Goal: Navigation & Orientation: Understand site structure

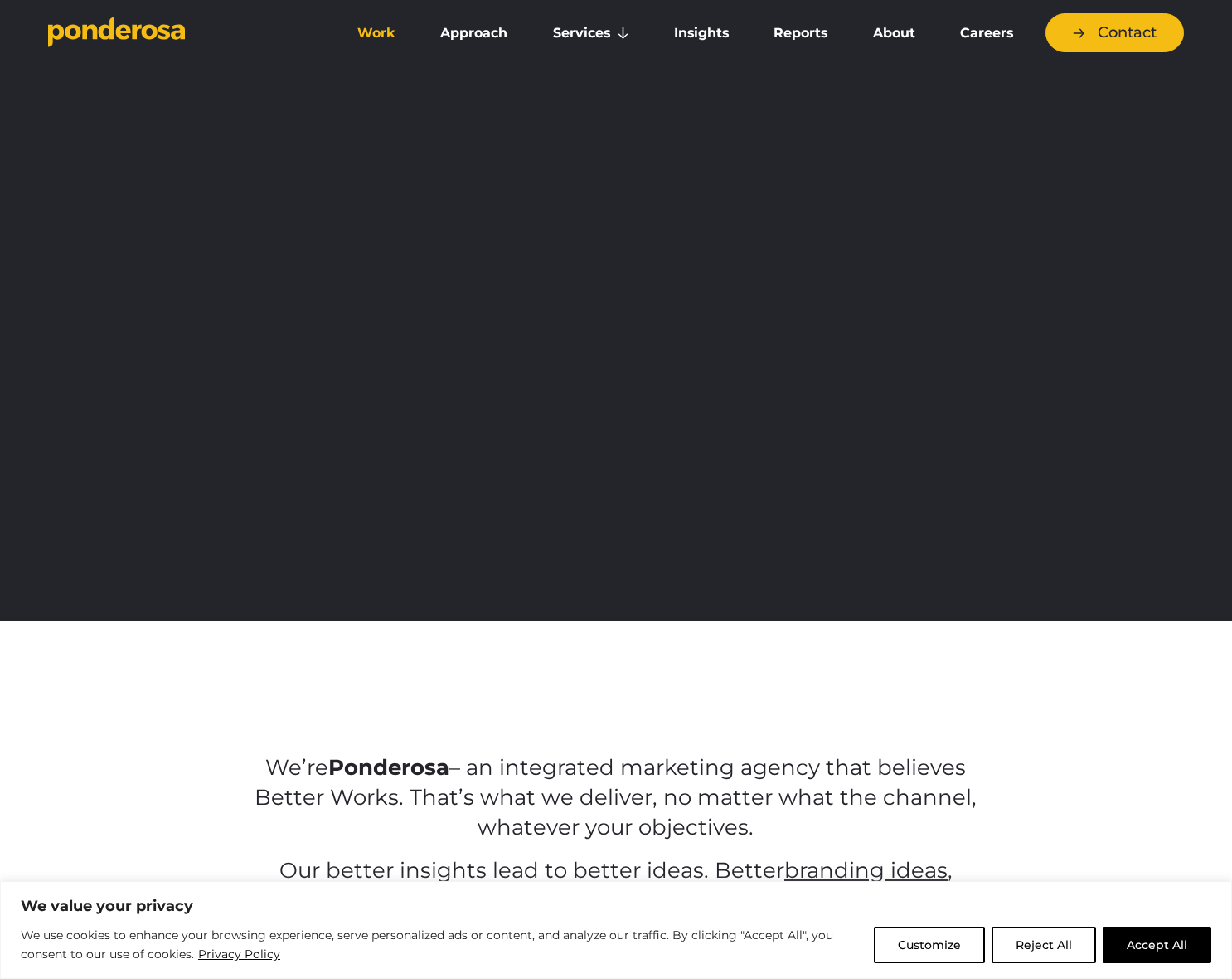
click at [378, 41] on link "Work" at bounding box center [376, 33] width 76 height 35
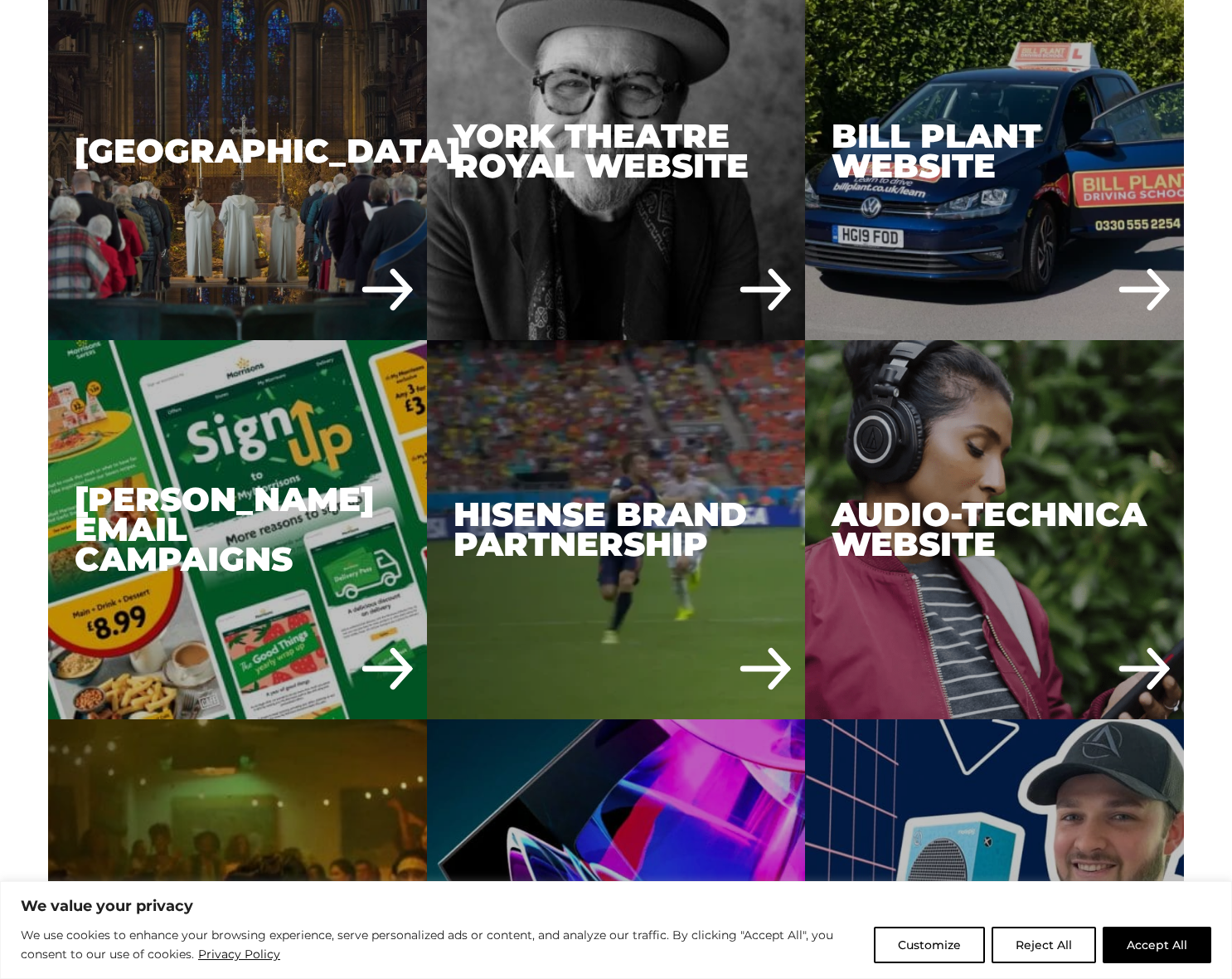
scroll to position [4243, 0]
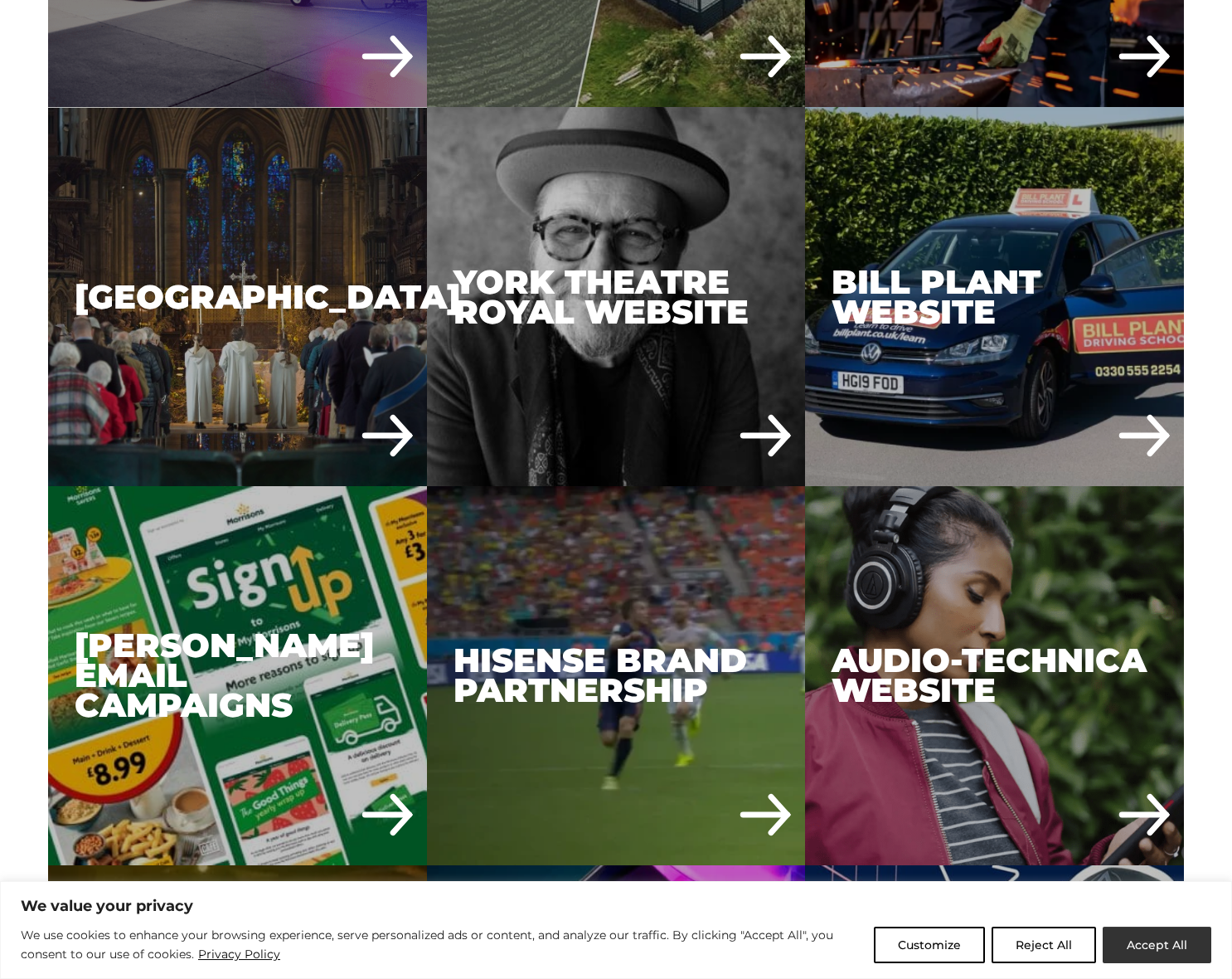
click at [1191, 945] on button "Accept All" at bounding box center [1157, 944] width 109 height 36
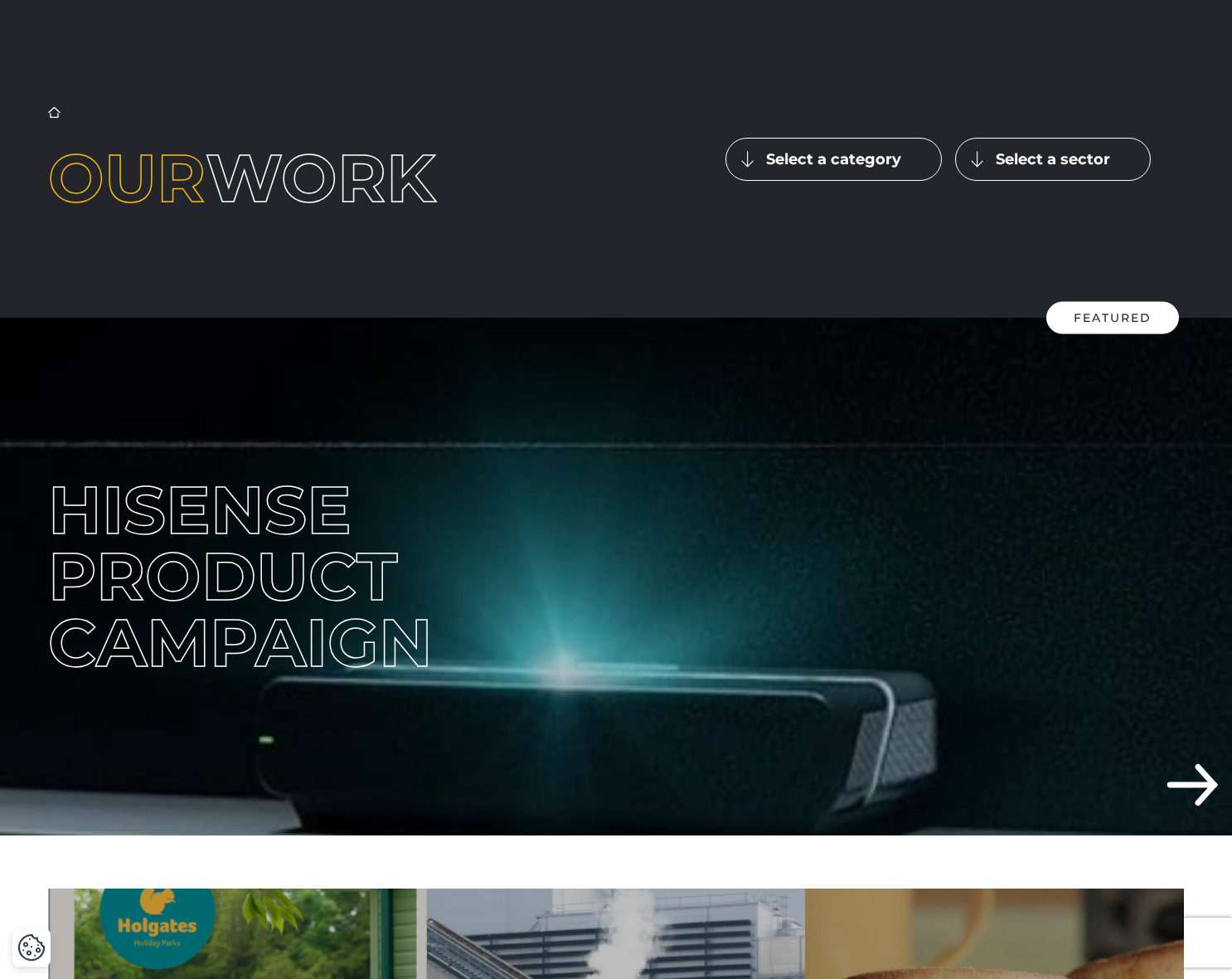
scroll to position [0, 0]
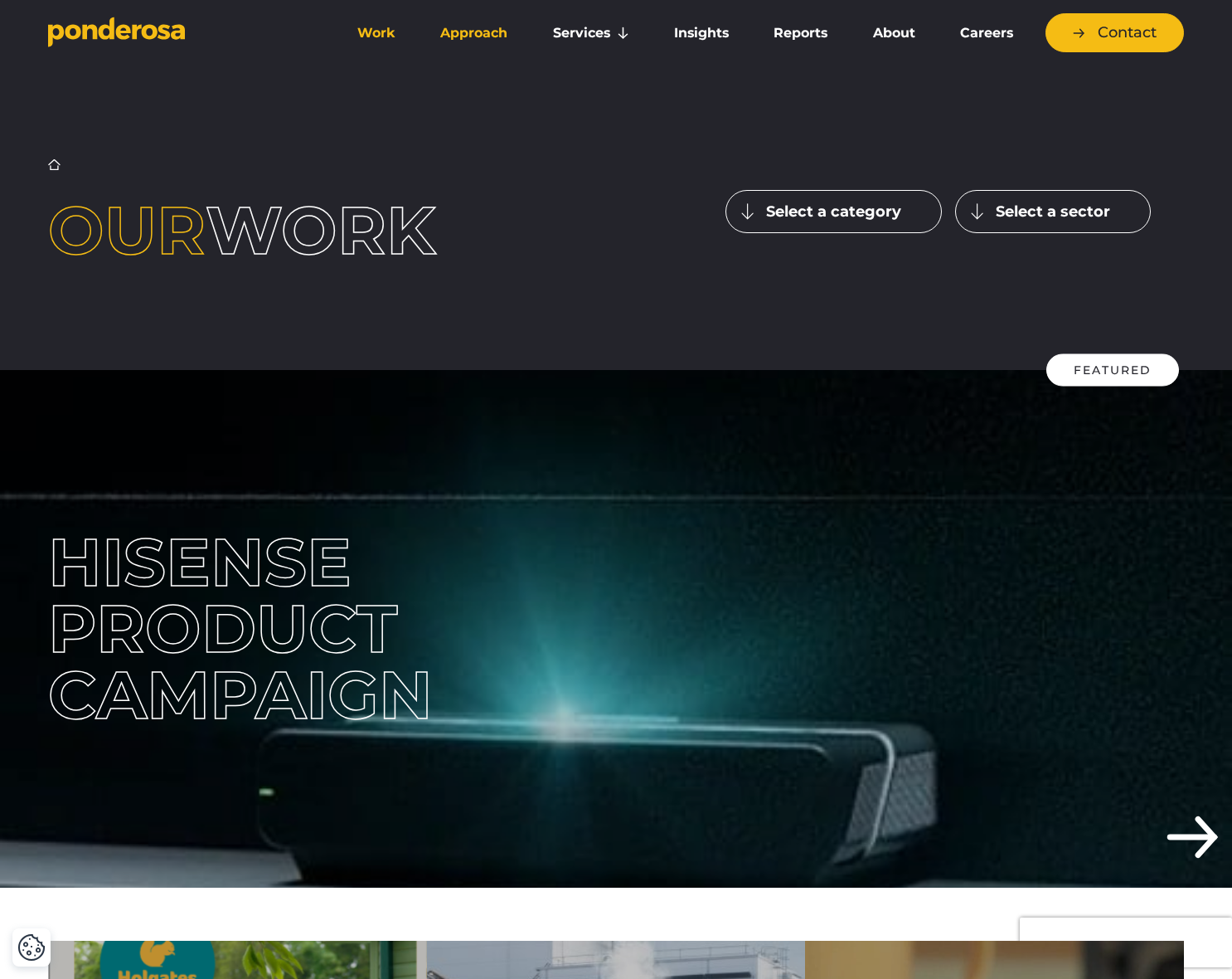
click at [474, 42] on link "Approach" at bounding box center [474, 33] width 105 height 35
